Goal: Transaction & Acquisition: Subscribe to service/newsletter

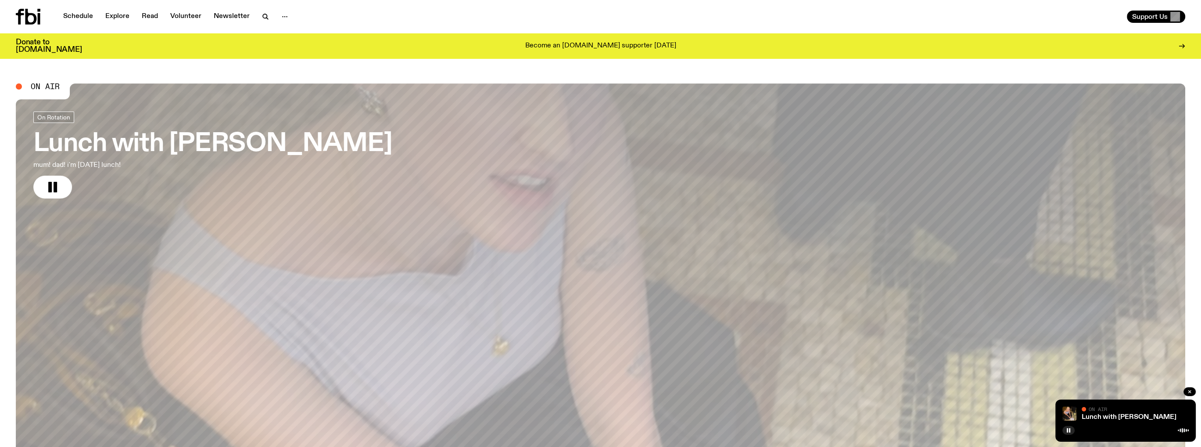
click at [617, 48] on p "Become an [DOMAIN_NAME] supporter [DATE]" at bounding box center [600, 46] width 151 height 8
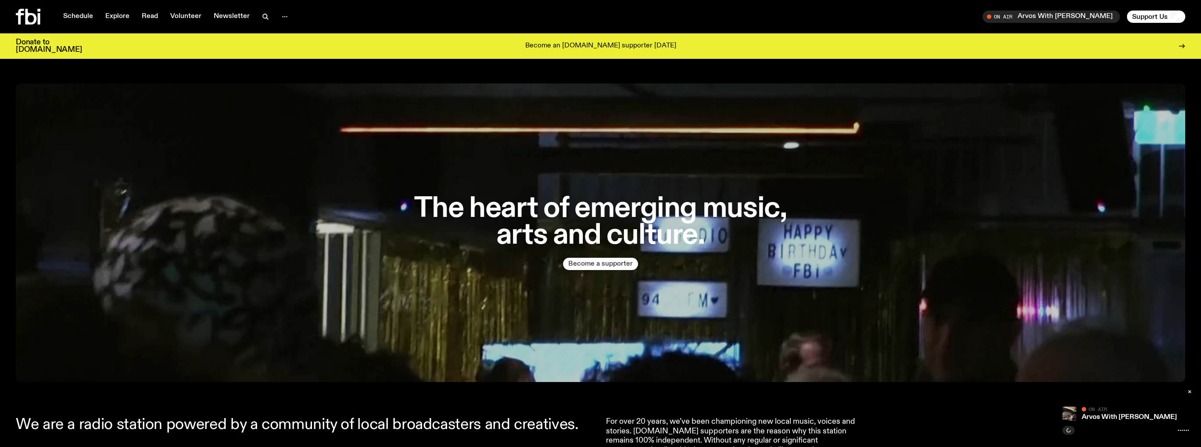
click at [578, 263] on button "Become a supporter" at bounding box center [600, 264] width 75 height 12
click at [27, 16] on icon at bounding box center [30, 17] width 11 height 16
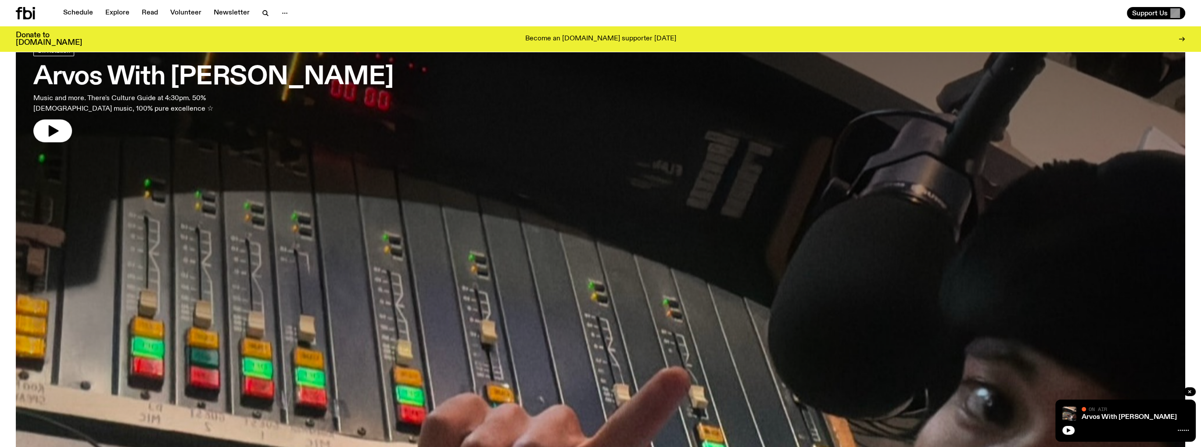
scroll to position [37, 0]
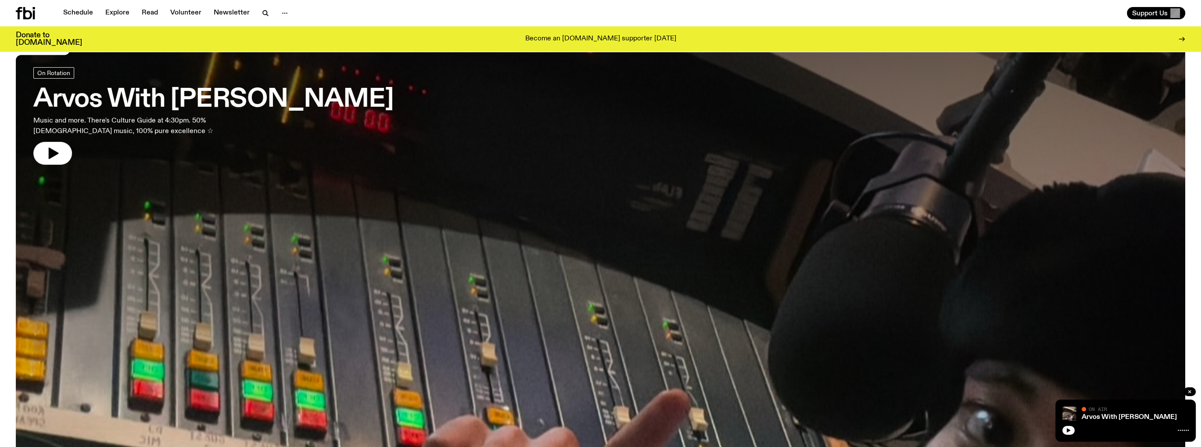
click at [173, 95] on h3 "Arvos With [PERSON_NAME]" at bounding box center [213, 99] width 360 height 25
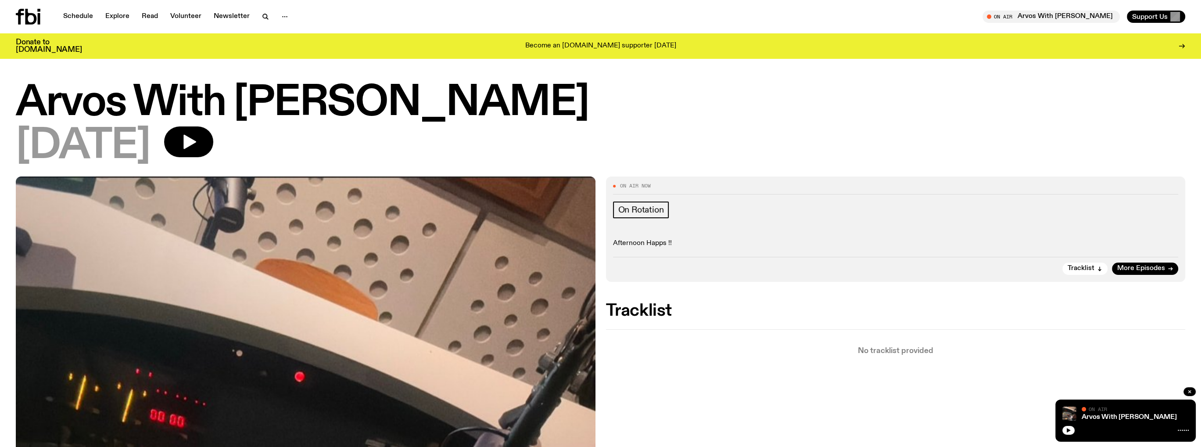
drag, startPoint x: 529, startPoint y: 105, endPoint x: 241, endPoint y: 107, distance: 287.5
click at [241, 107] on h1 "Arvos With [PERSON_NAME]" at bounding box center [601, 102] width 1170 height 39
copy h1 "[PERSON_NAME]"
click at [75, 12] on link "Schedule" at bounding box center [78, 17] width 40 height 12
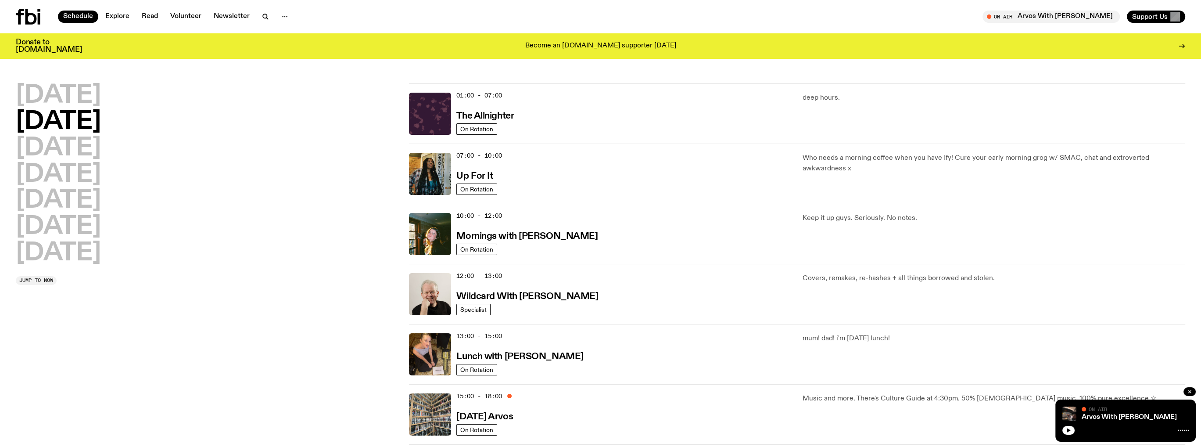
click at [31, 15] on icon at bounding box center [28, 17] width 25 height 16
